Goal: Information Seeking & Learning: Find specific fact

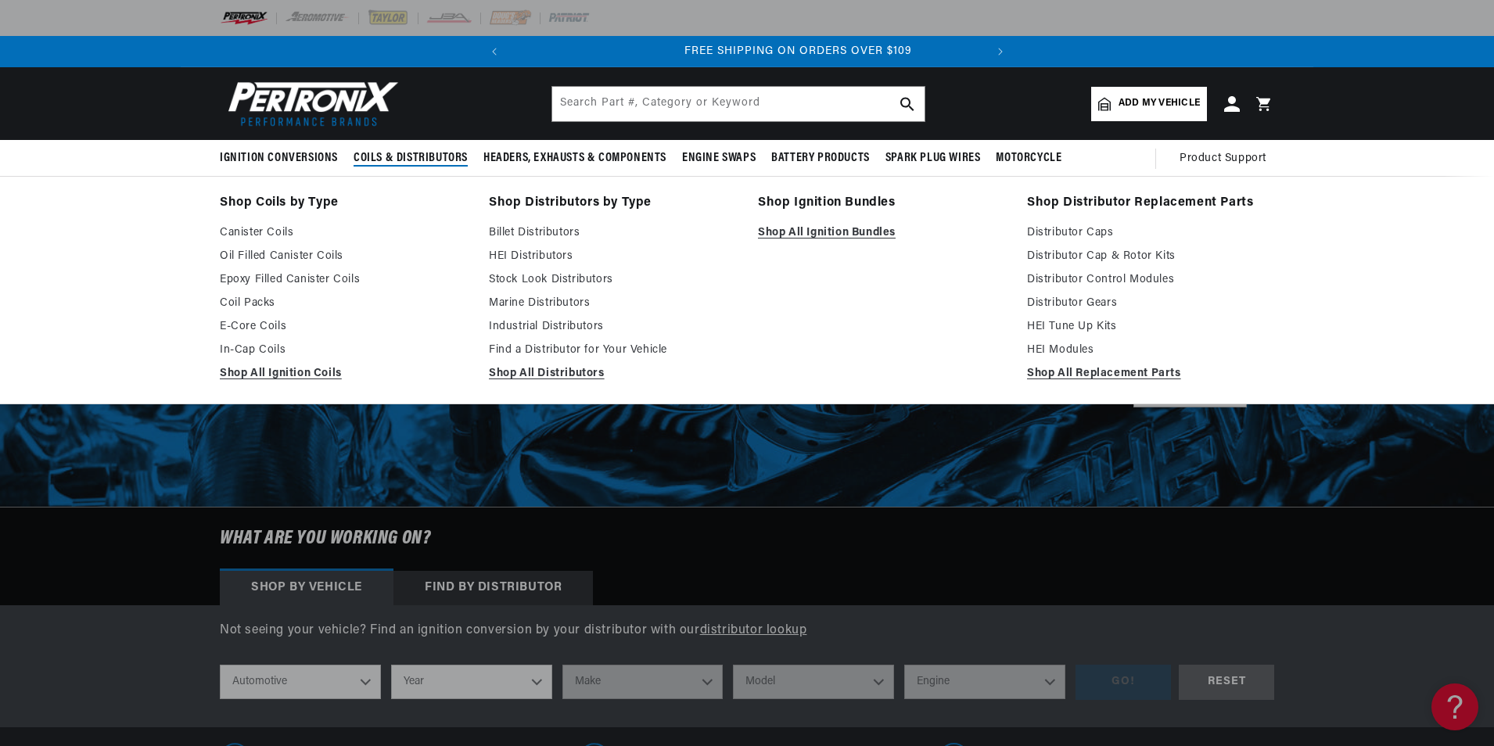
scroll to position [0, 474]
click at [433, 160] on span "Coils & Distributors" at bounding box center [411, 158] width 114 height 16
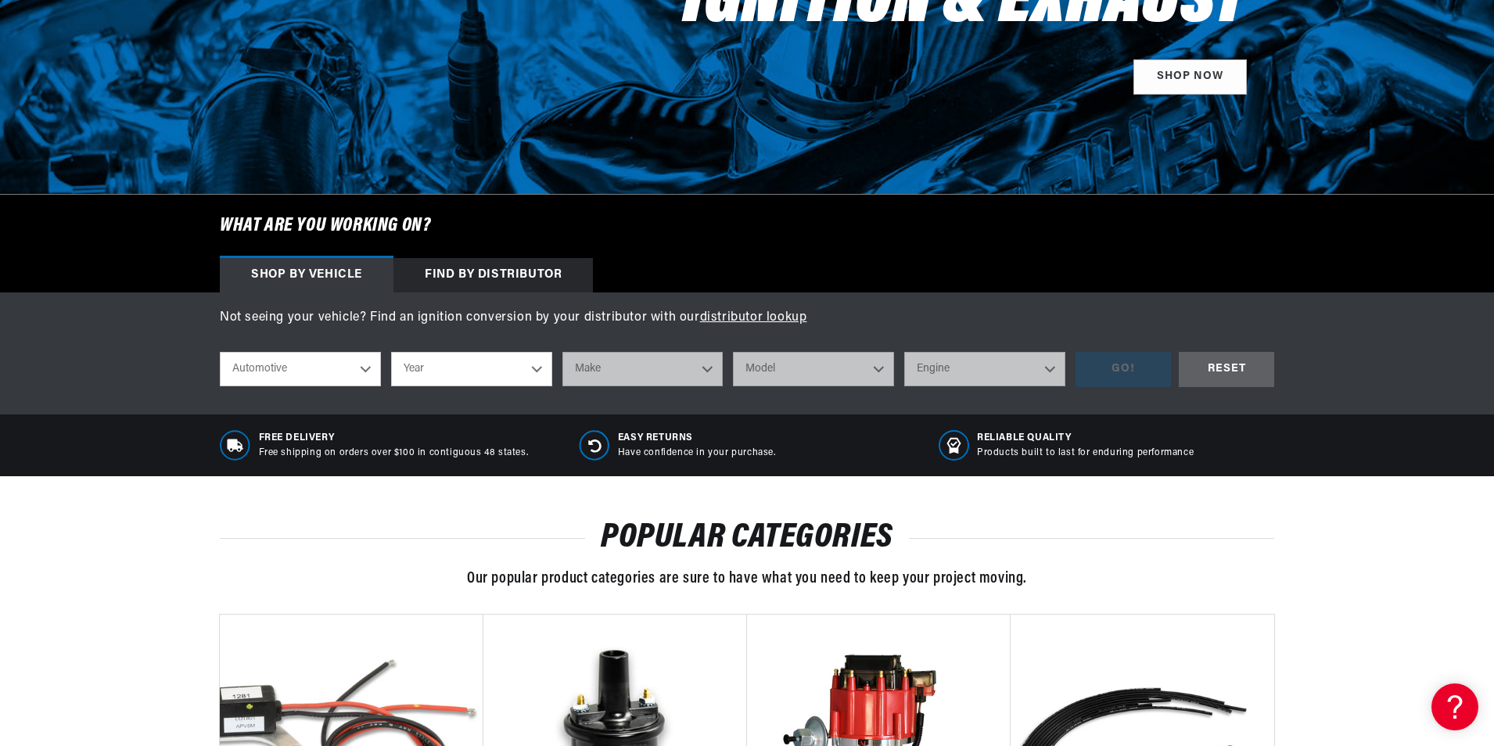
scroll to position [0, 0]
click at [365, 372] on select "Automotive Agricultural Industrial Marine Motorcycle" at bounding box center [300, 369] width 161 height 34
click at [282, 368] on select "Automotive Agricultural Industrial Marine Motorcycle" at bounding box center [300, 369] width 161 height 34
click at [537, 369] on select "Year [DATE] 2025 2024 2023 2022 2021 2020 2019 2018 2017 2016 2015 2014 2013 20…" at bounding box center [471, 369] width 161 height 34
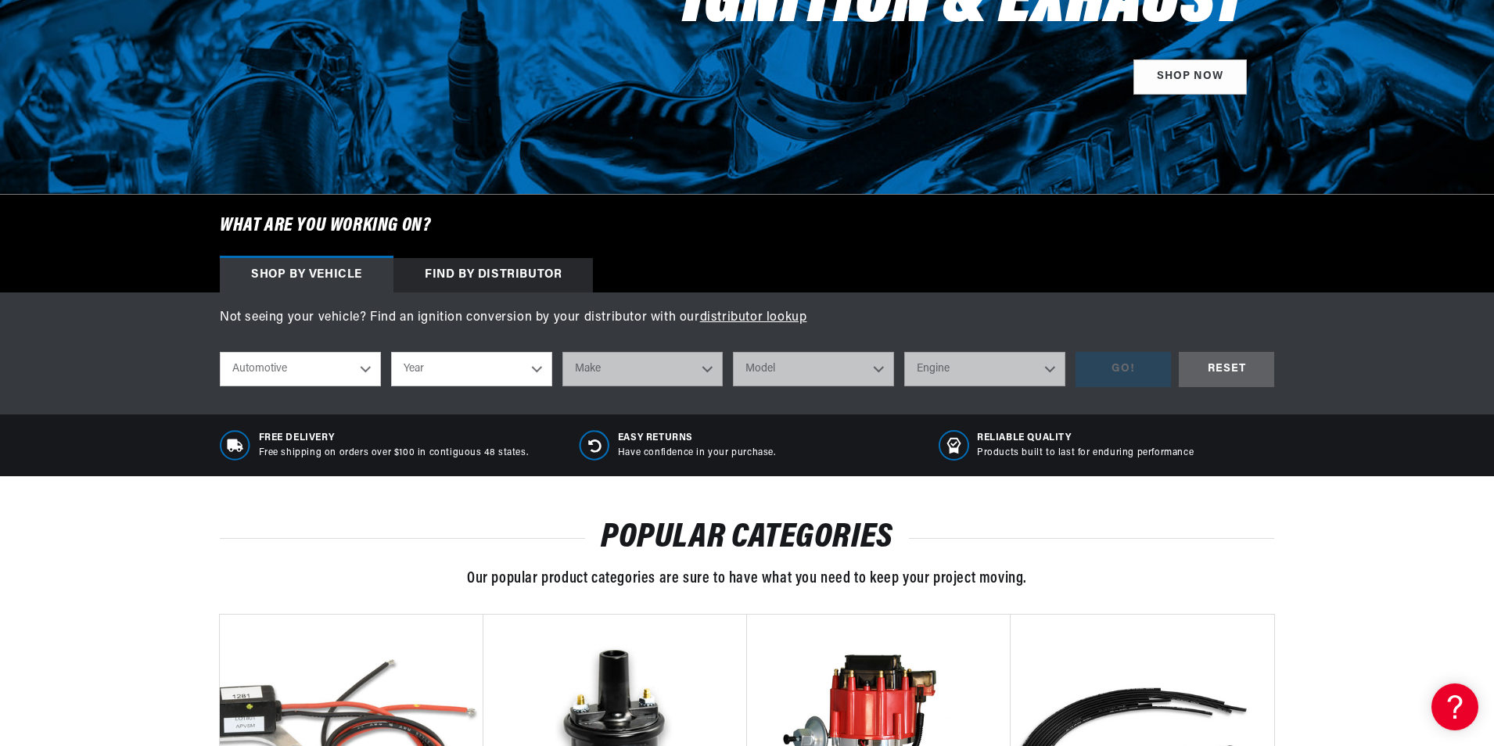
select select "1957"
click at [391, 352] on select "Year [DATE] 2025 2024 2023 2022 2021 2020 2019 2018 2017 2016 2015 2014 2013 20…" at bounding box center [471, 369] width 161 height 34
select select "1957"
click at [598, 367] on select "Make Alfa Romeo Aston [PERSON_NAME] [PERSON_NAME] Buick Cadillac Chevrolet Chry…" at bounding box center [643, 369] width 161 height 34
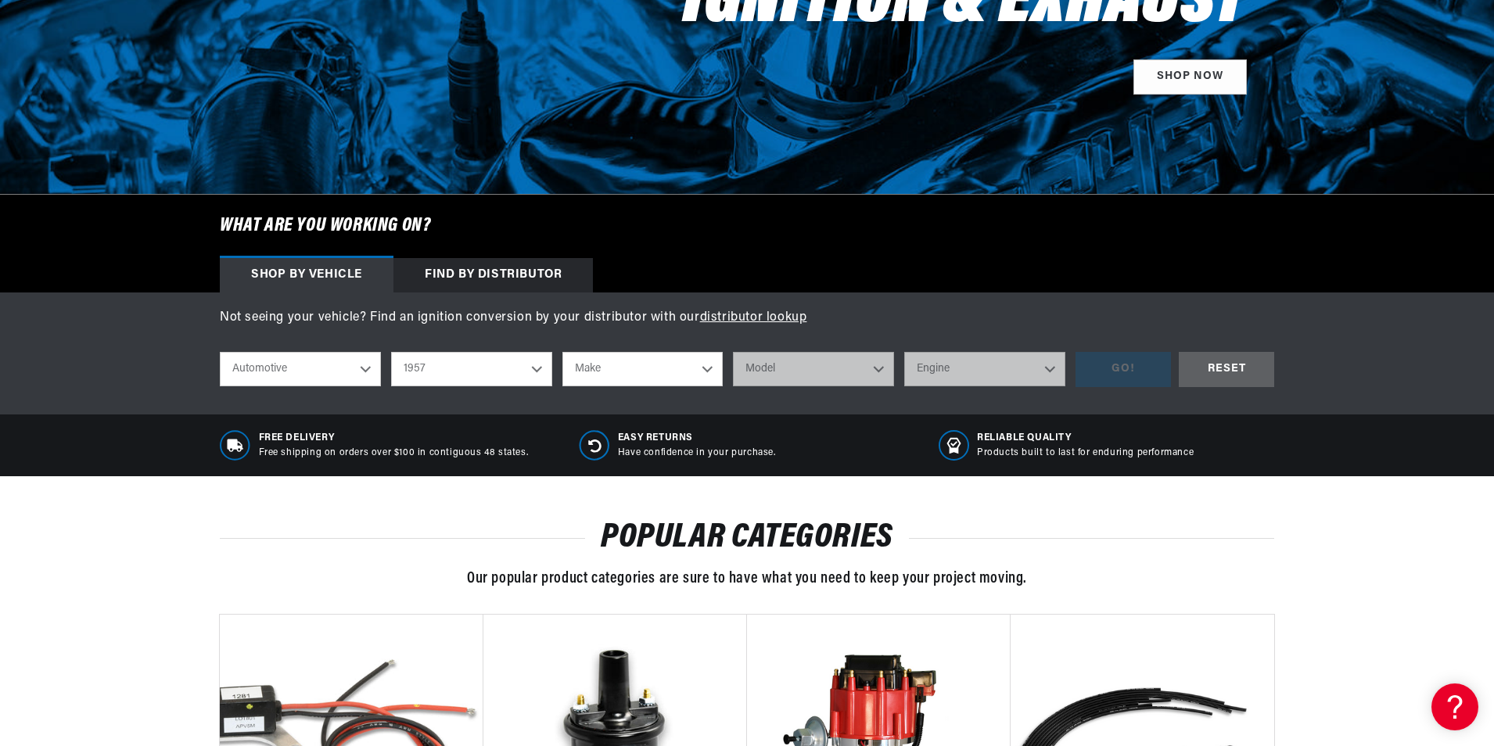
select select "Ford"
click at [563, 352] on select "Make Alfa Romeo Aston [PERSON_NAME] [PERSON_NAME] Buick Cadillac Chevrolet Chry…" at bounding box center [643, 369] width 161 height 34
select select "Ford"
click at [880, 368] on select "Model Club Country Sedan Country Squire Courier Sedan Delivery Custom Custom 30…" at bounding box center [813, 369] width 161 height 34
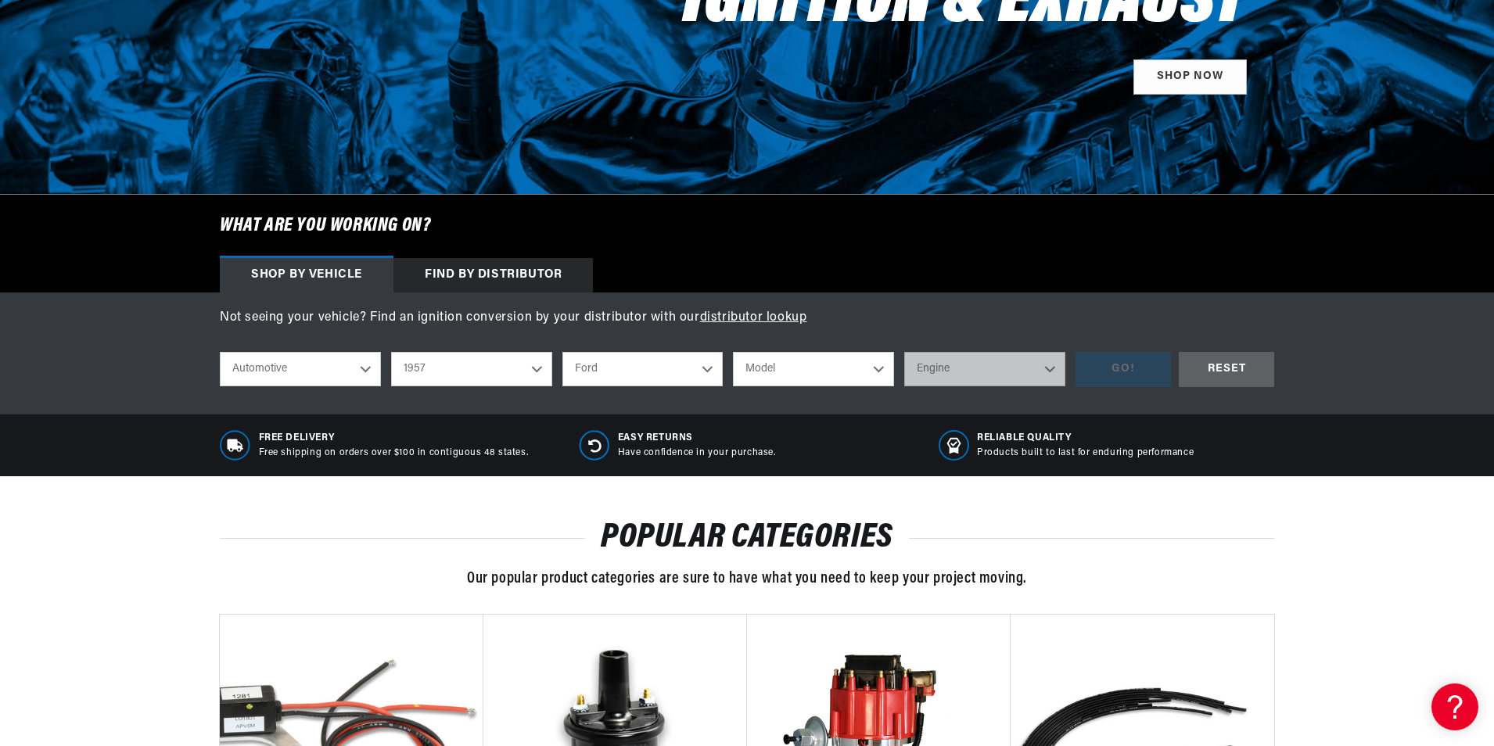
select select "F-100"
click at [733, 352] on select "Model Club Country Sedan Country Squire Courier Sedan Delivery Custom Custom 30…" at bounding box center [813, 369] width 161 height 34
select select "F-100"
click at [1044, 367] on select "Engine 4.4L 4.5L 4.8L 5.8L" at bounding box center [984, 369] width 161 height 34
click at [530, 276] on div "Find by Distributor" at bounding box center [494, 275] width 200 height 34
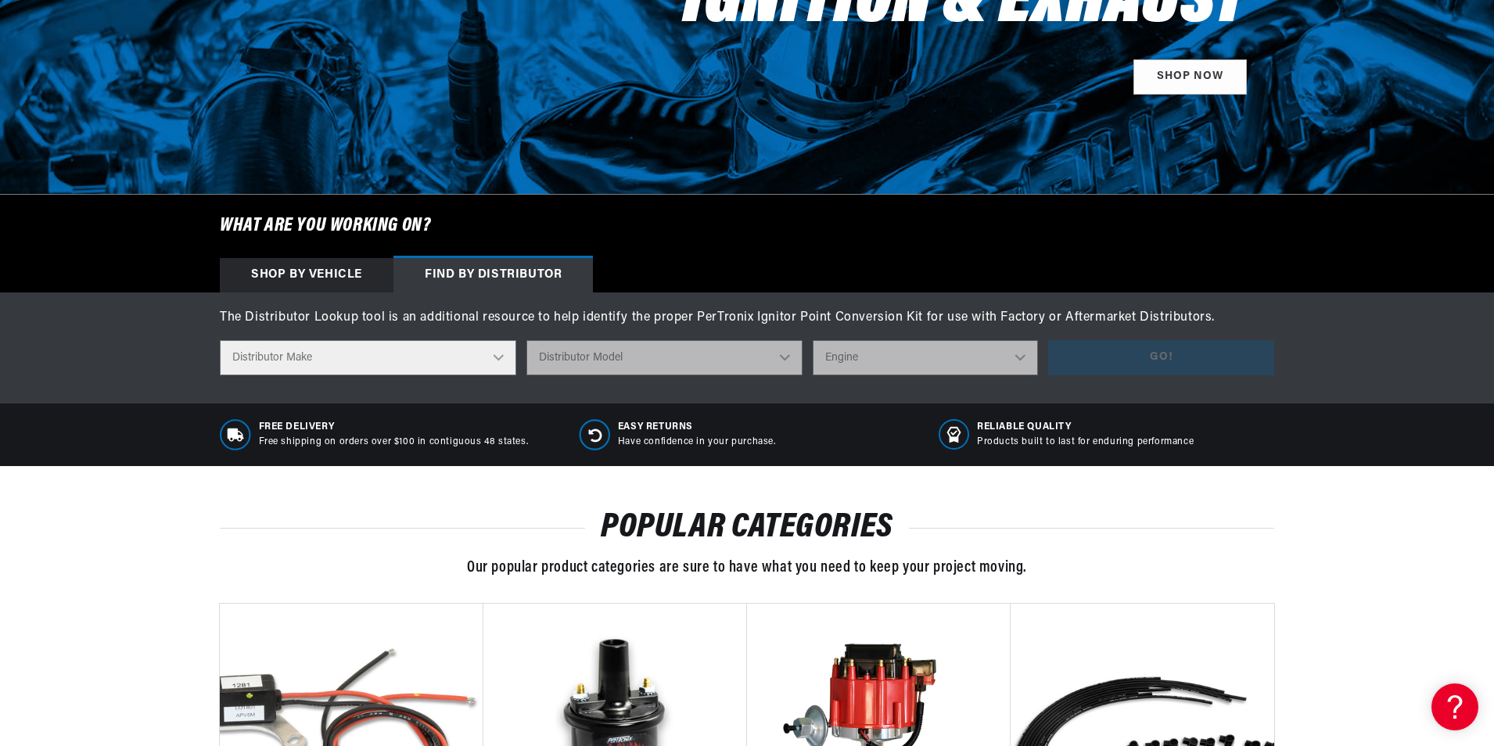
click at [409, 361] on select "Distributor Make Accel [PERSON_NAME] Autolite Bosch Century Chrysler Clark Colt…" at bounding box center [368, 357] width 297 height 35
select select "Ford"
click at [220, 340] on select "Distributor Make Accel [PERSON_NAME] Autolite Bosch Century Chrysler Clark Colt…" at bounding box center [368, 357] width 297 height 35
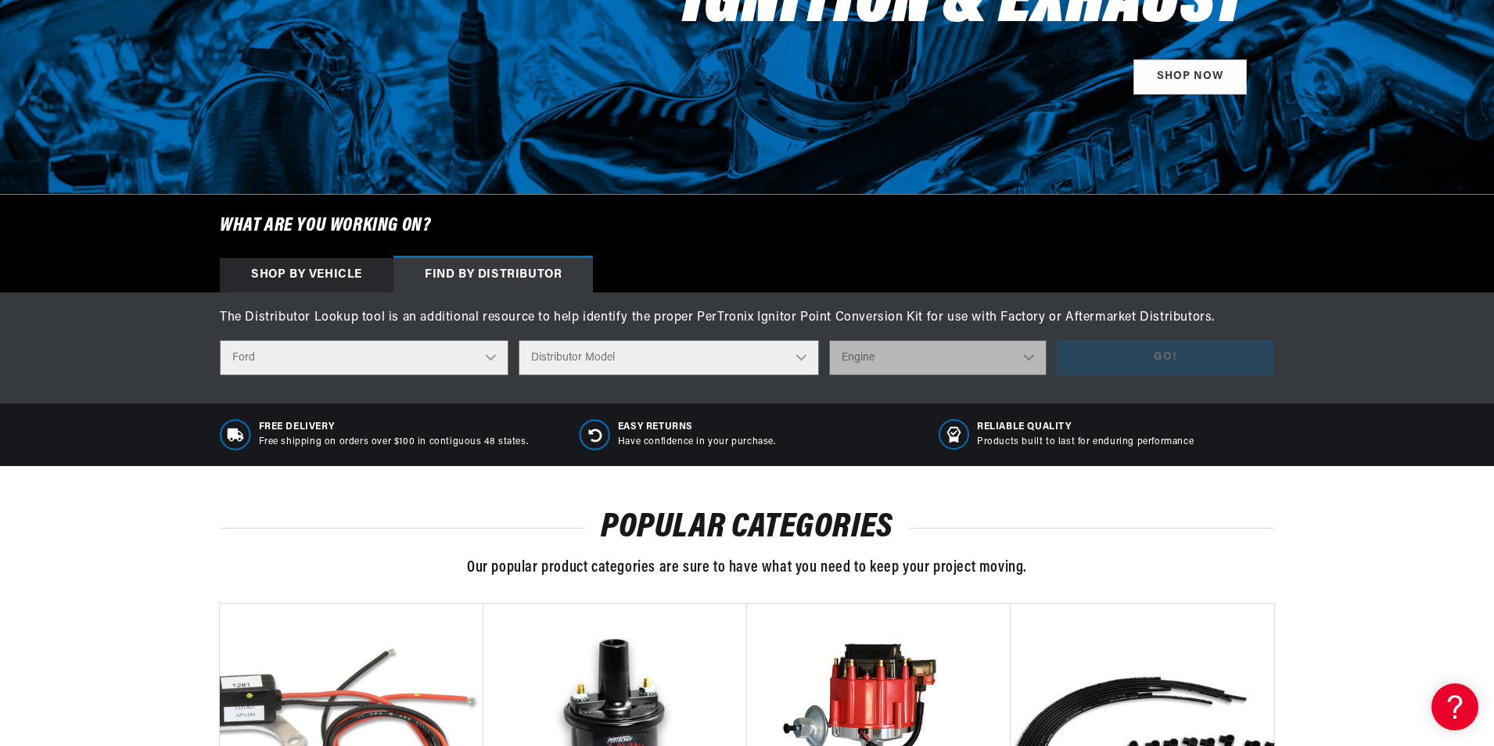
click at [599, 361] on select "Distributor Model 35513 311185 11A-12127 2N **Side Mount* 5GA-12127 701 DA 1EC …" at bounding box center [669, 357] width 301 height 35
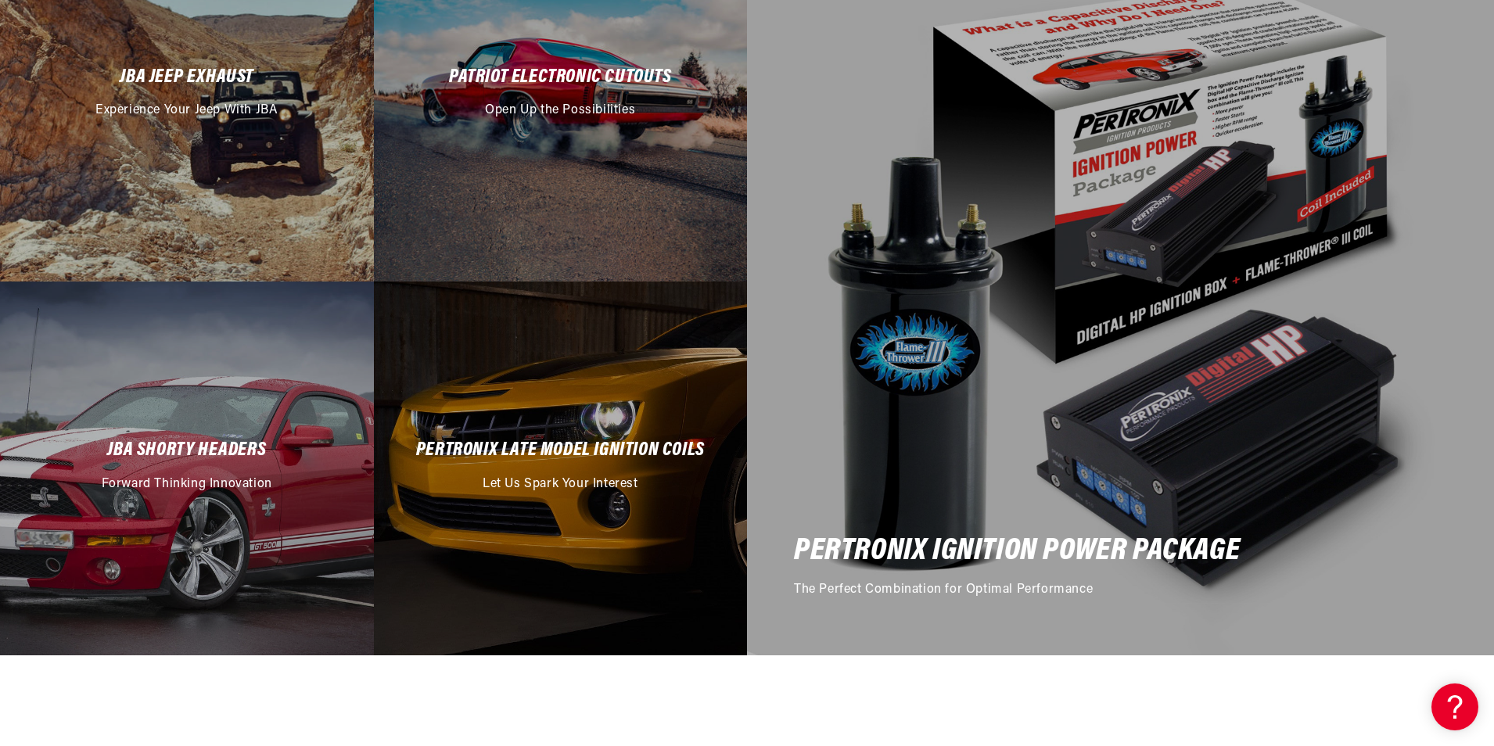
scroll to position [3051, 0]
